Goal: Transaction & Acquisition: Book appointment/travel/reservation

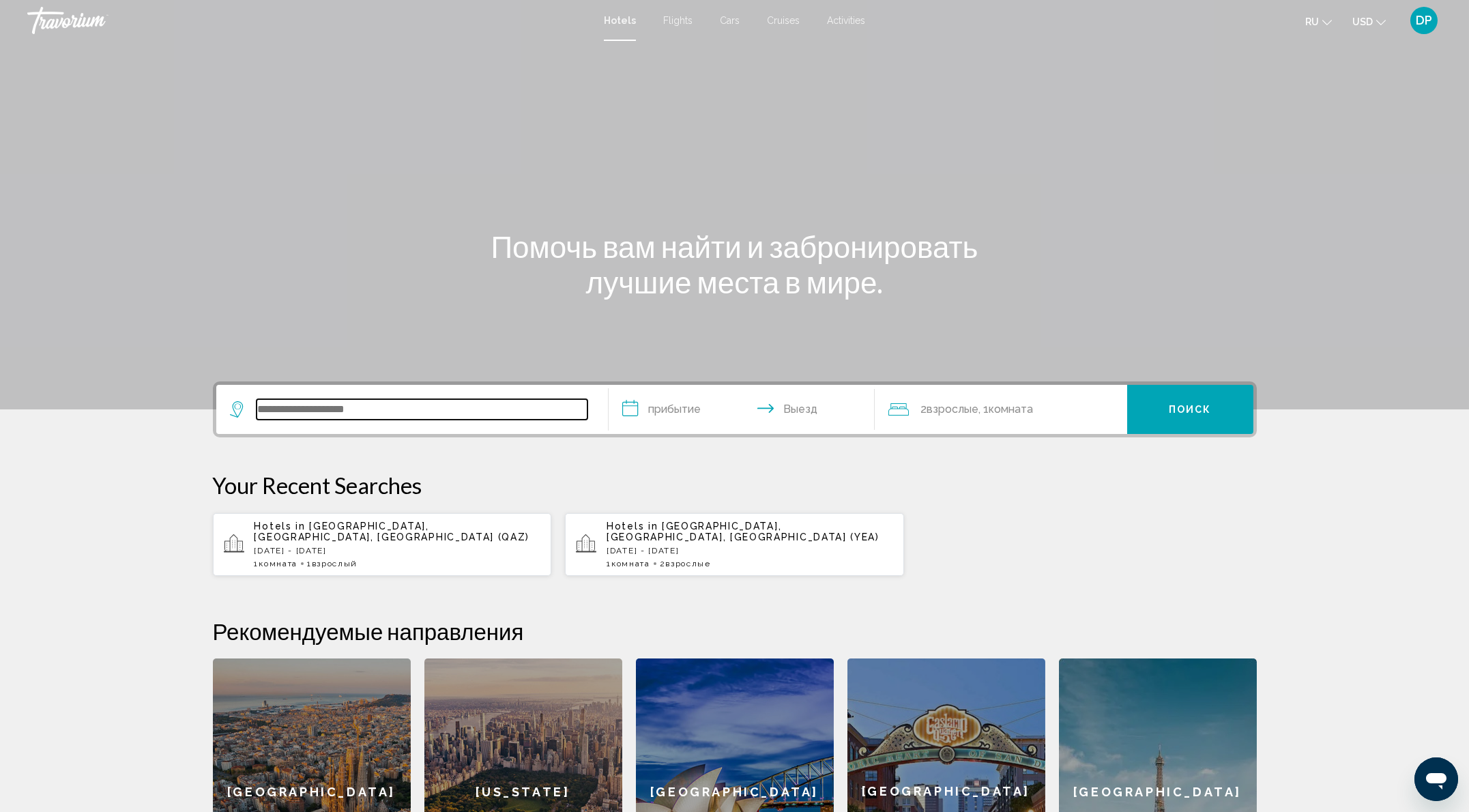
click at [257, 420] on input "Search widget" at bounding box center [422, 409] width 331 height 21
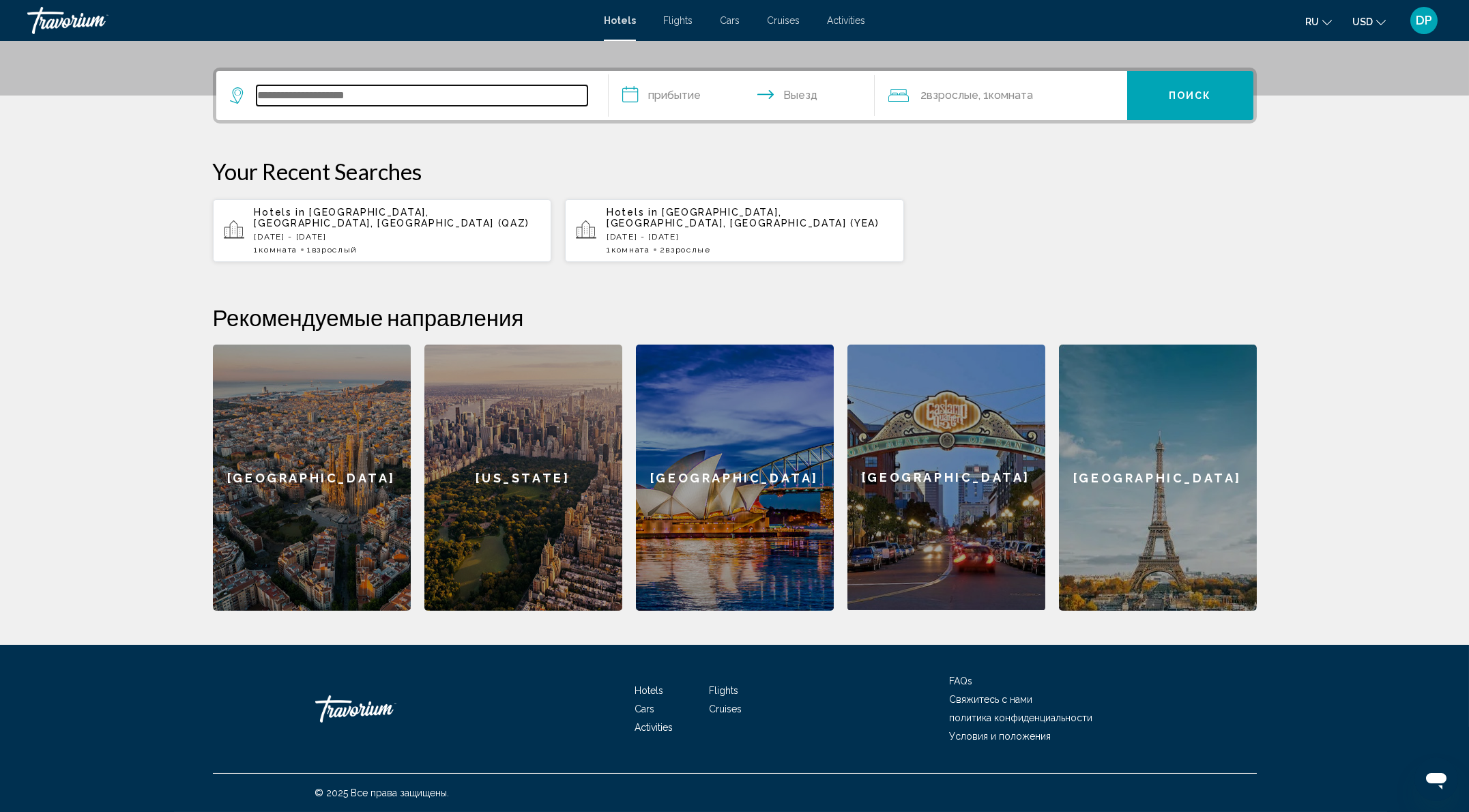
scroll to position [420, 0]
click at [727, 245] on div "Hotels in [GEOGRAPHIC_DATA], [GEOGRAPHIC_DATA], [GEOGRAPHIC_DATA] (YEA) [DATE] …" at bounding box center [751, 230] width 287 height 48
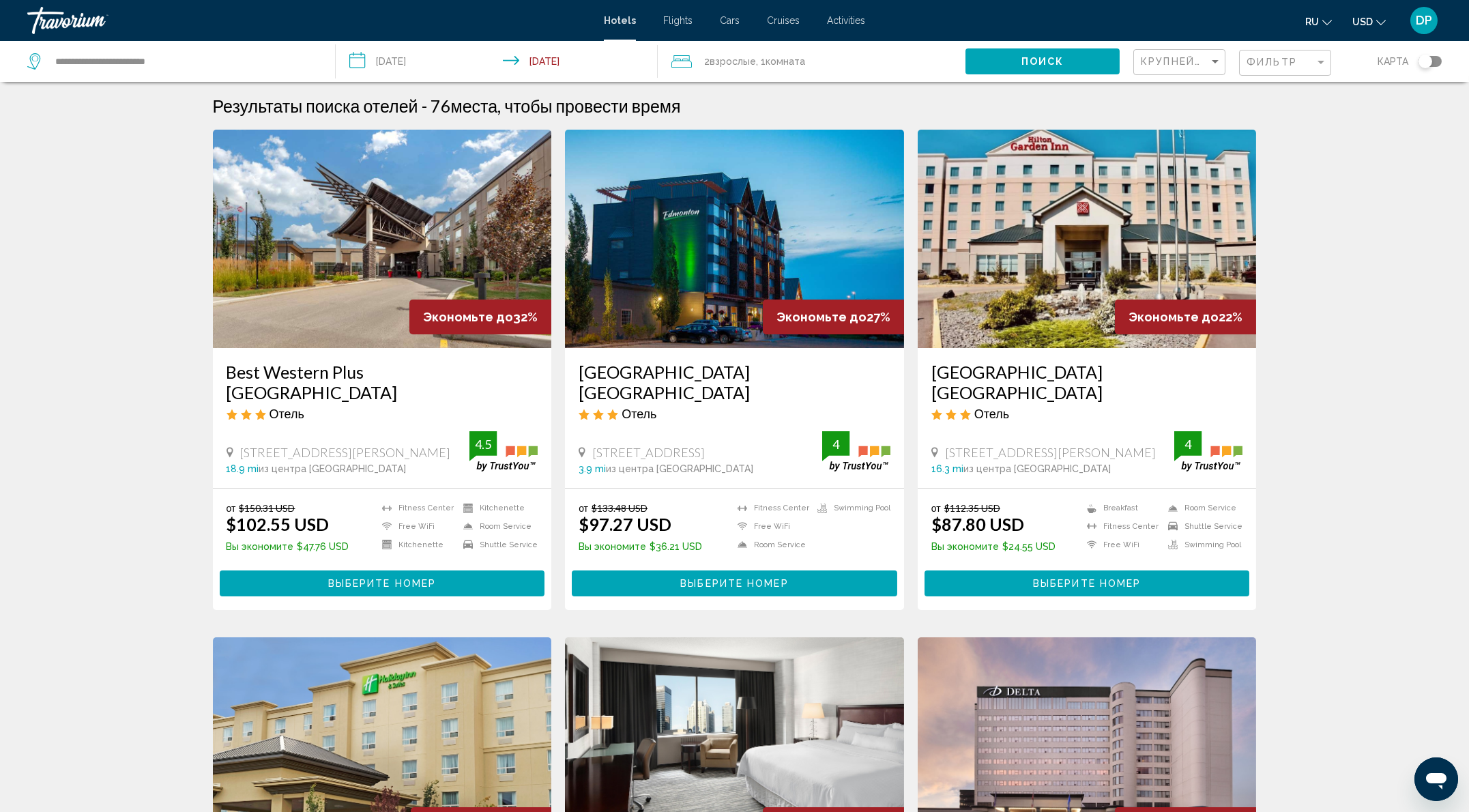
click at [1354, 31] on button "USD USD ($) MXN (Mex$) CAD (Can$) GBP (£) EUR (€) AUD (A$) NZD (NZ$) CNY (CN¥)" at bounding box center [1369, 21] width 33 height 20
click at [1307, 99] on button "CAD (Can$)" at bounding box center [1341, 90] width 69 height 17
click at [1239, 73] on mat-form-field "Фильтр" at bounding box center [1285, 63] width 92 height 27
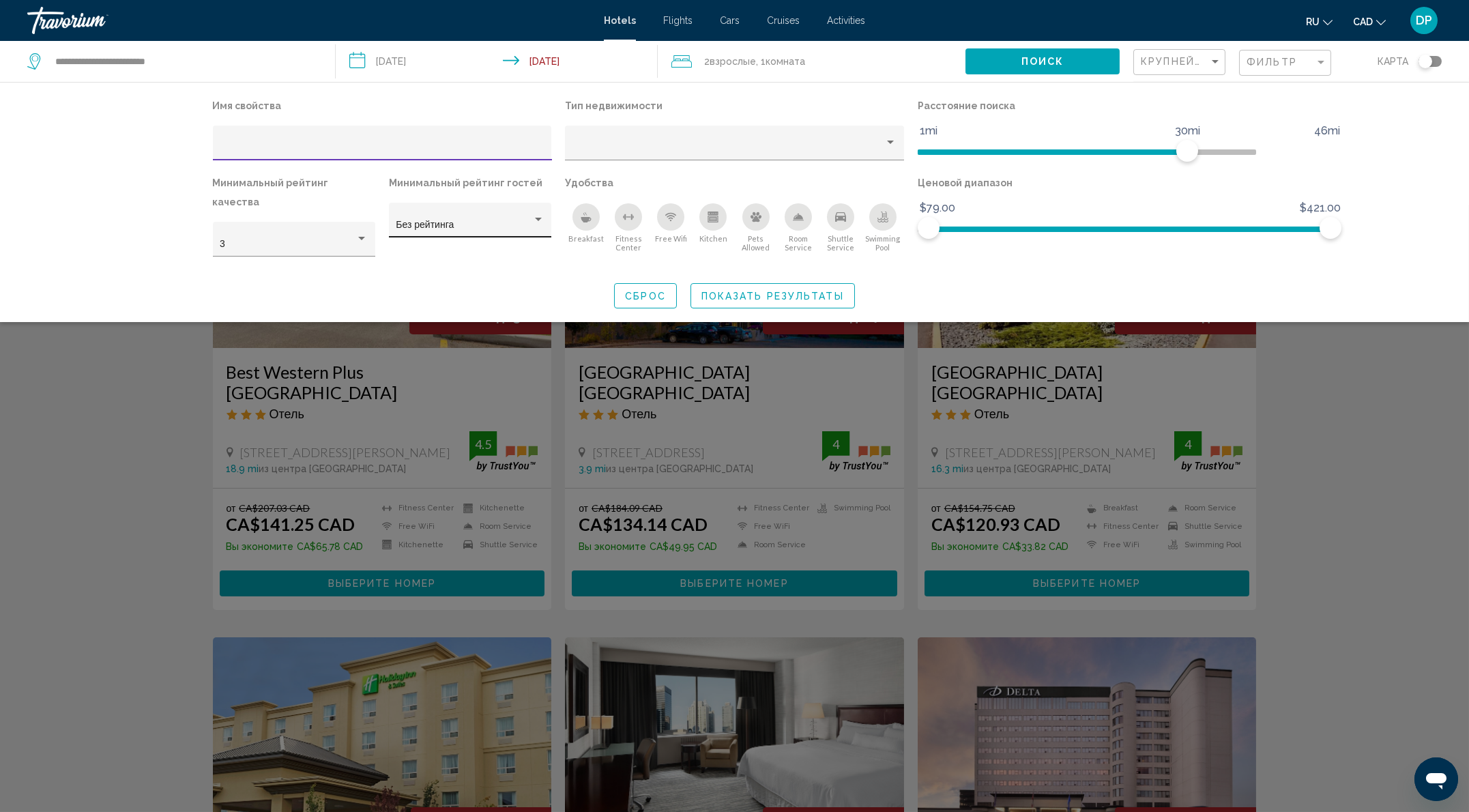
click at [411, 230] on div "Без рейтинга" at bounding box center [464, 225] width 136 height 11
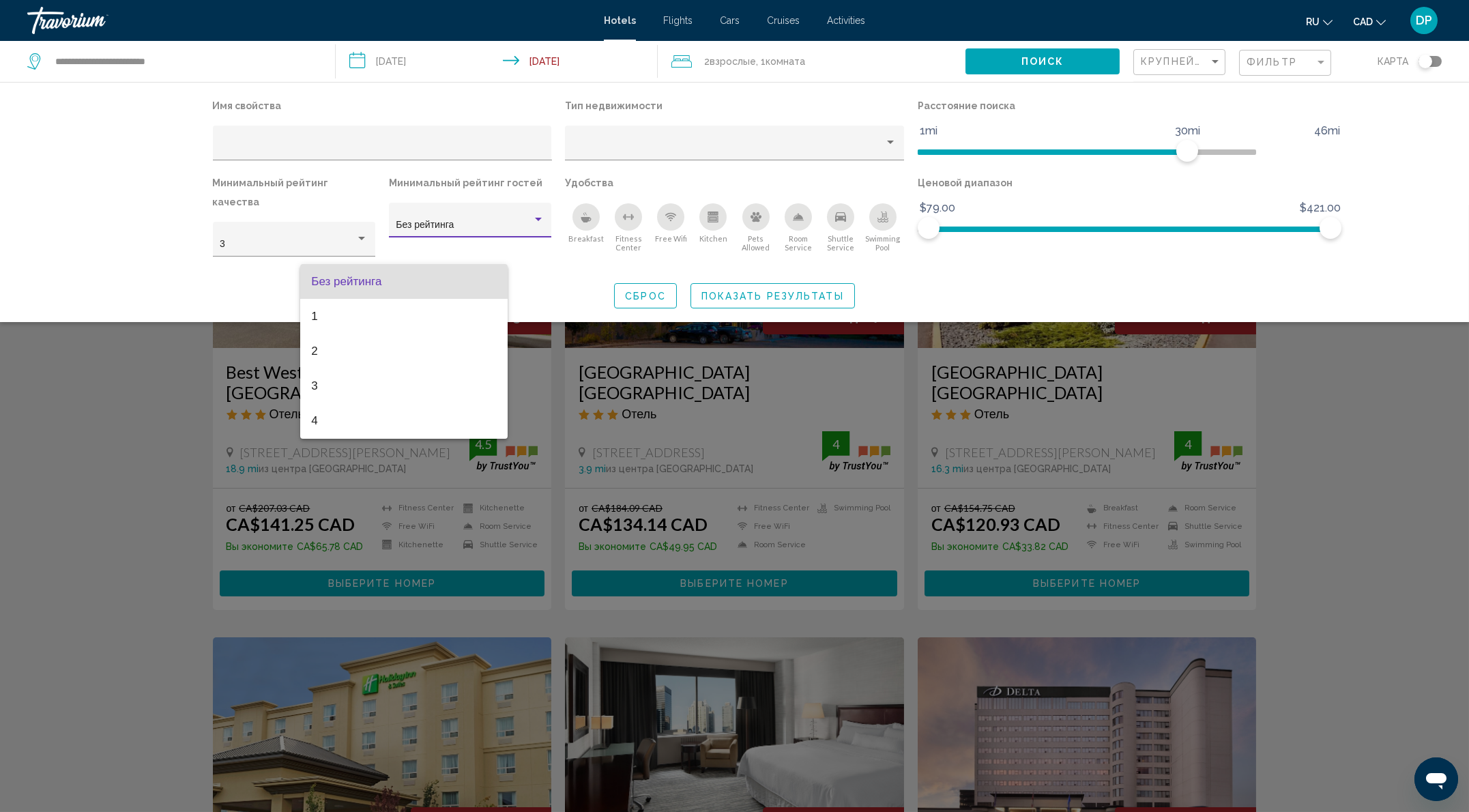
click at [411, 276] on span "Без рейтинга" at bounding box center [404, 282] width 185 height 35
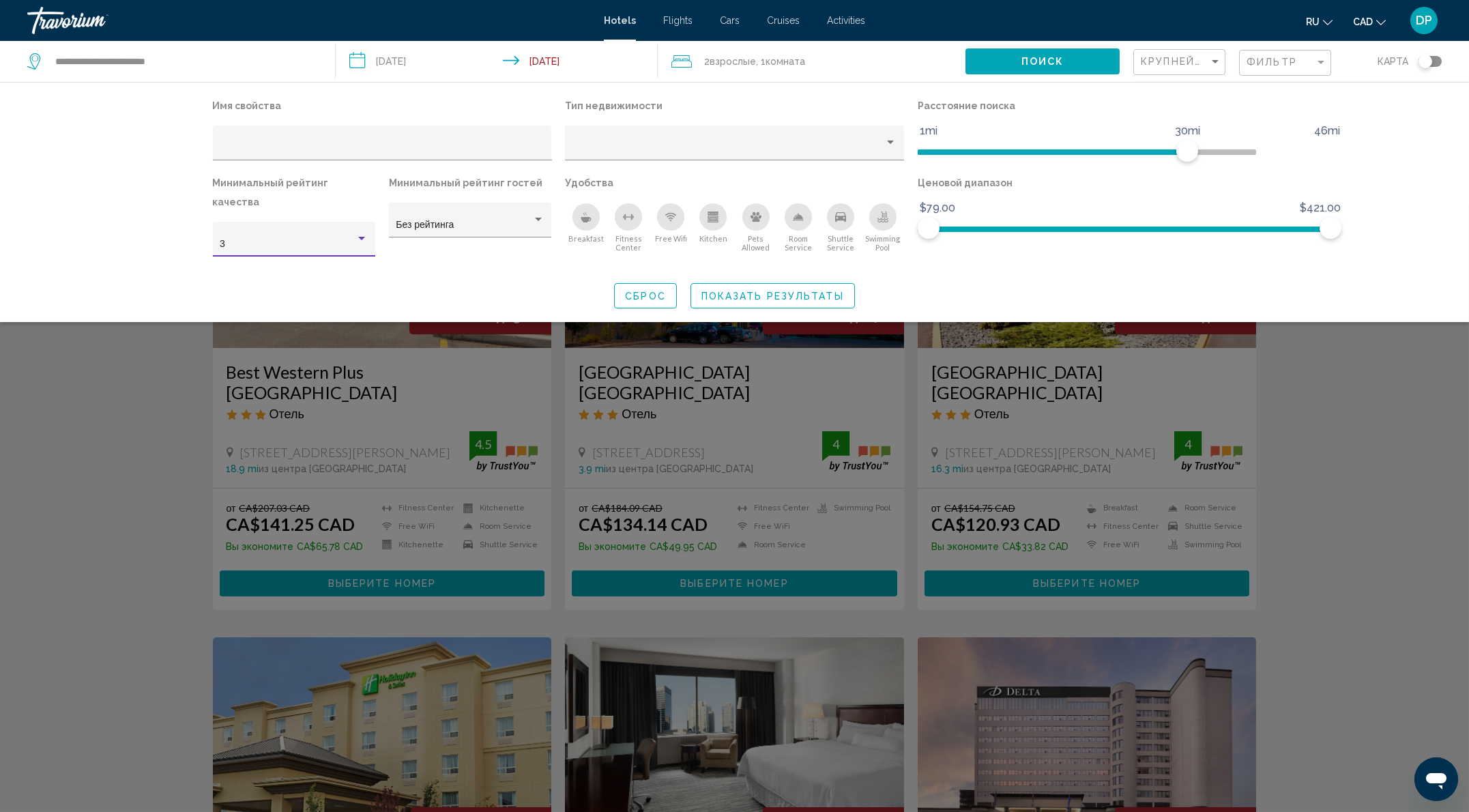
click at [231, 250] on div "3" at bounding box center [288, 244] width 136 height 11
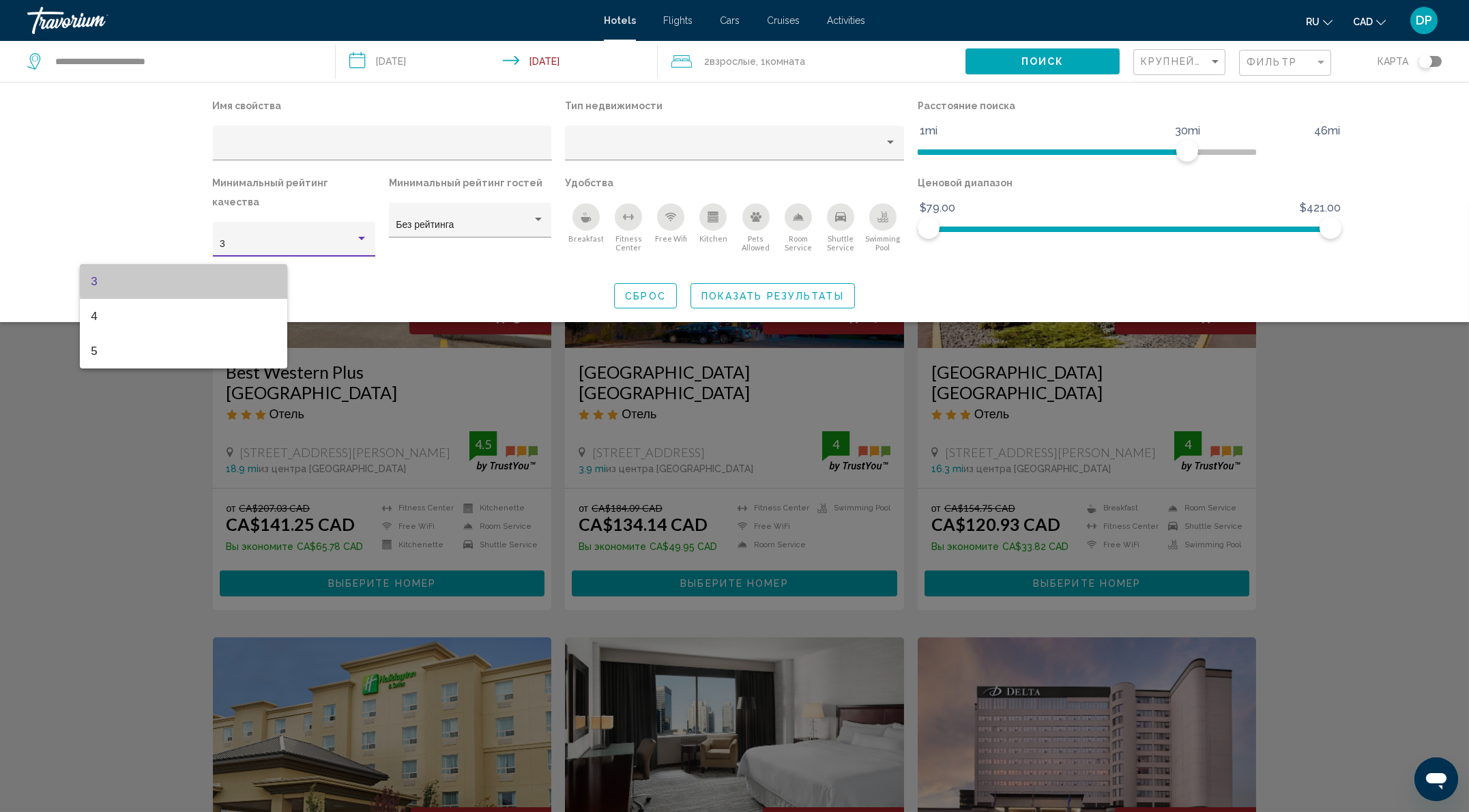
click at [231, 280] on span "3" at bounding box center [183, 282] width 185 height 35
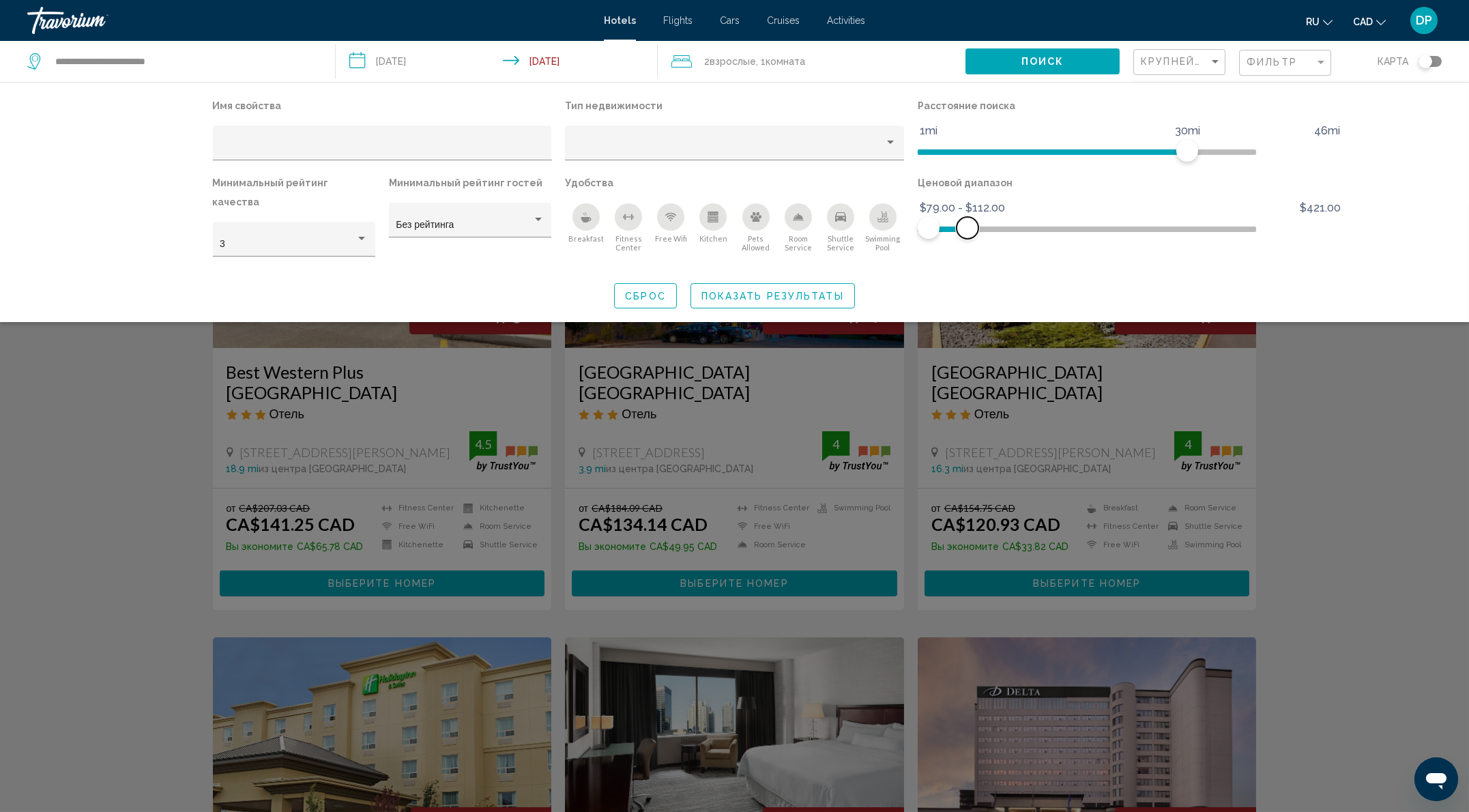
drag, startPoint x: 1342, startPoint y: 283, endPoint x: 1013, endPoint y: 298, distance: 329.3
click at [1013, 270] on div "Ценовой диапазон $79.00 $421.00 $79.00 $112.00 $79.00 - $112.00" at bounding box center [1088, 221] width 353 height 97
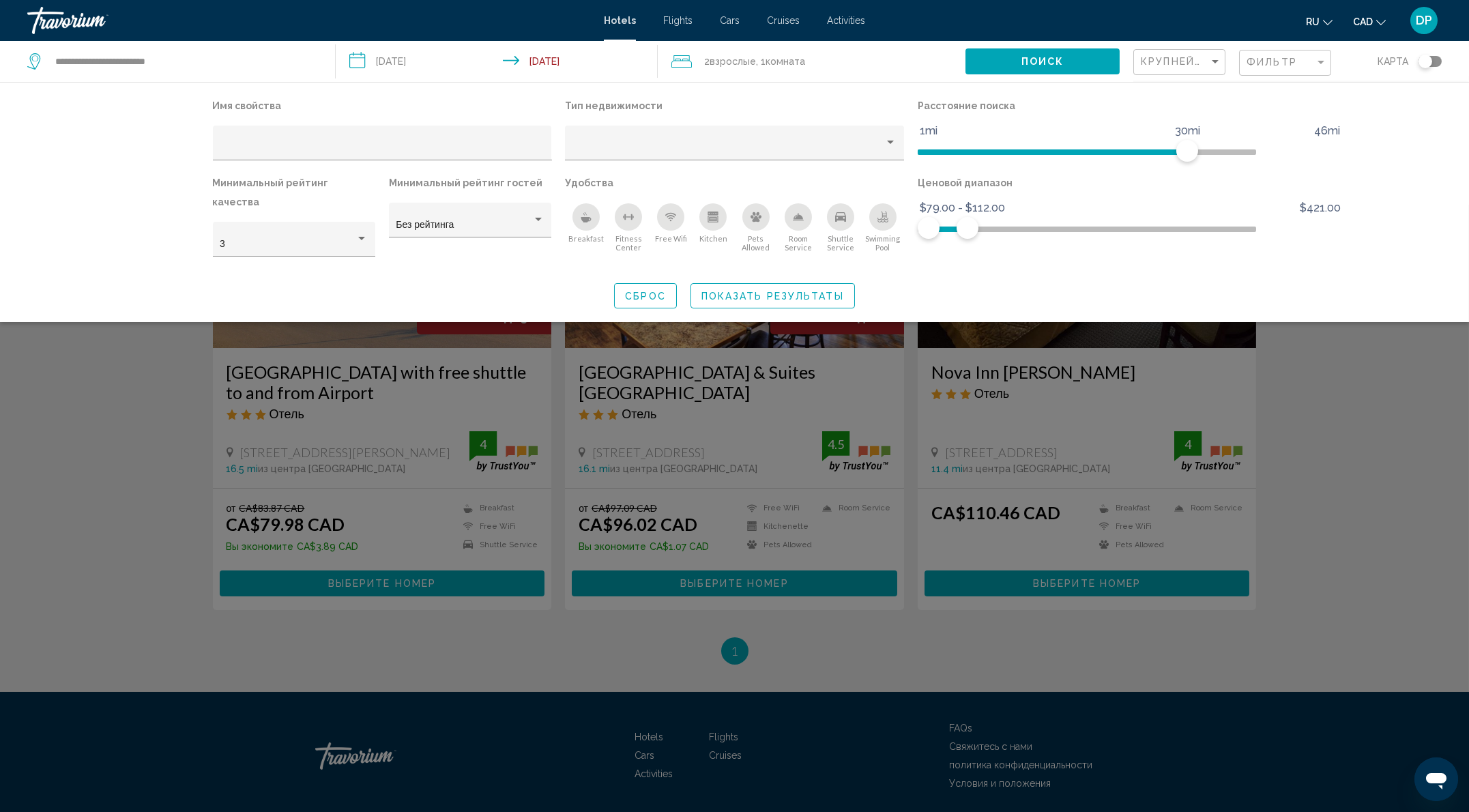
click at [810, 302] on span "Показать результаты" at bounding box center [773, 296] width 143 height 11
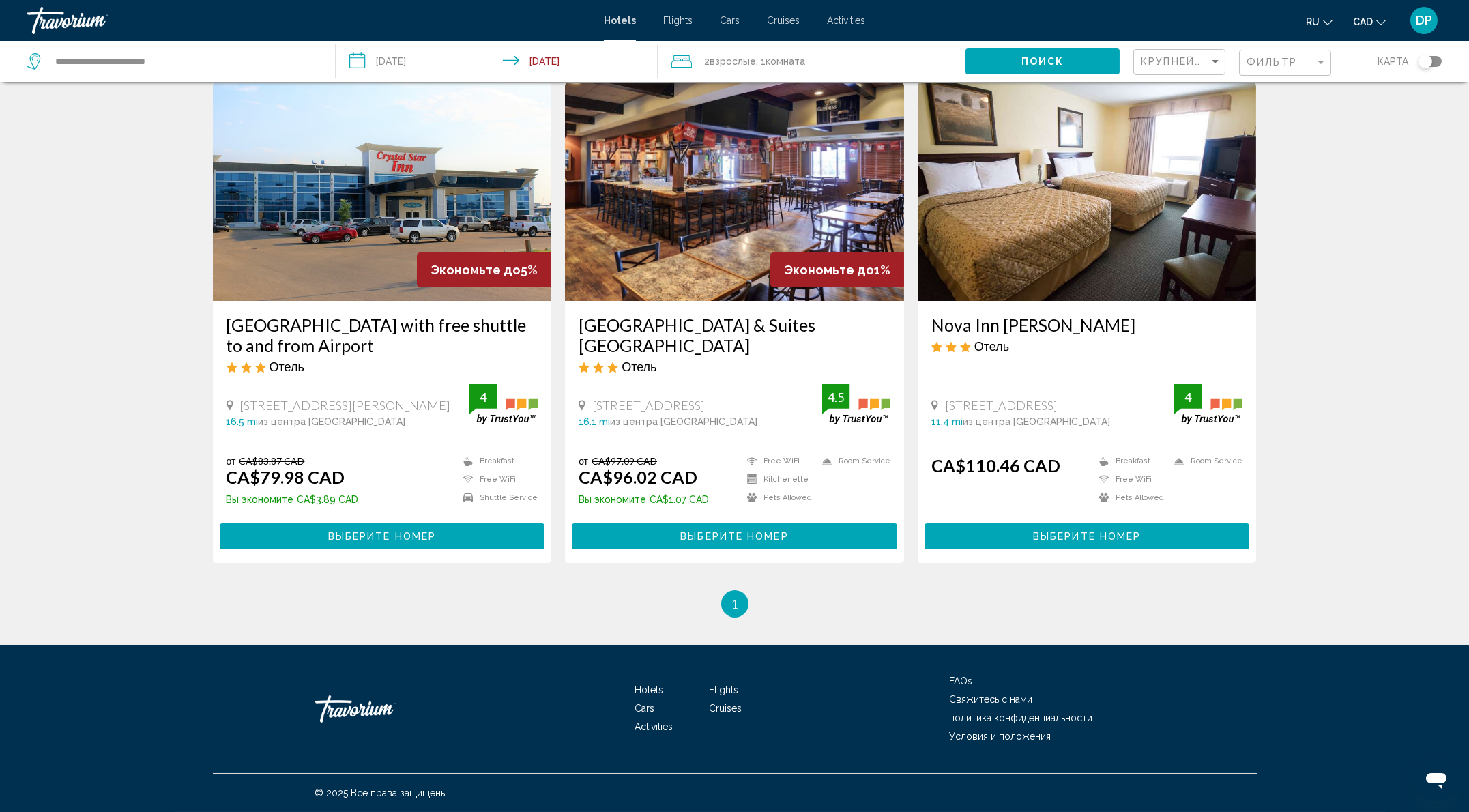
scroll to position [90, 0]
